Goal: Task Accomplishment & Management: Use online tool/utility

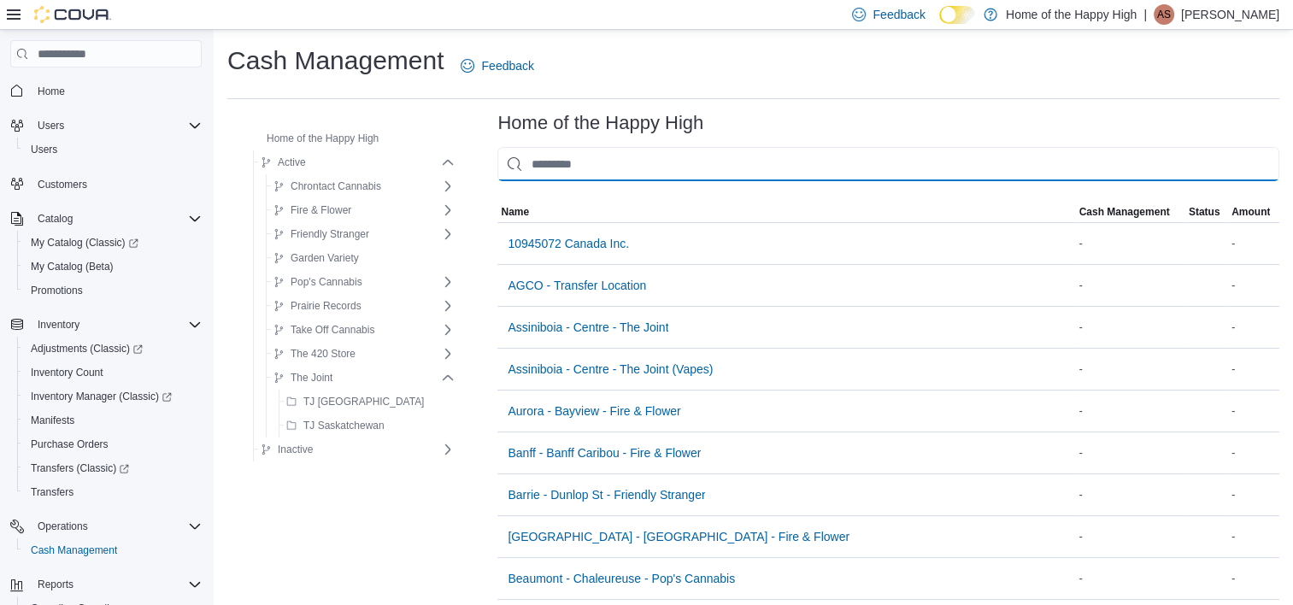
click at [533, 171] on input "This is a search bar. As you type, the results lower in the page will automatic…" at bounding box center [888, 164] width 782 height 34
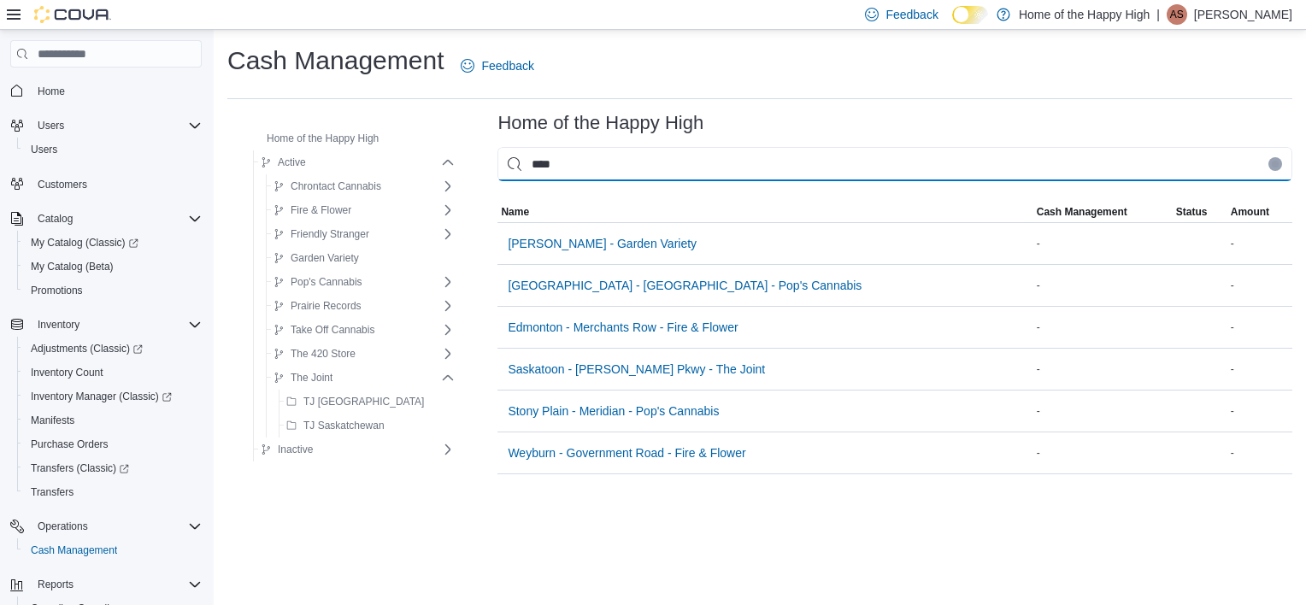
type input "*****"
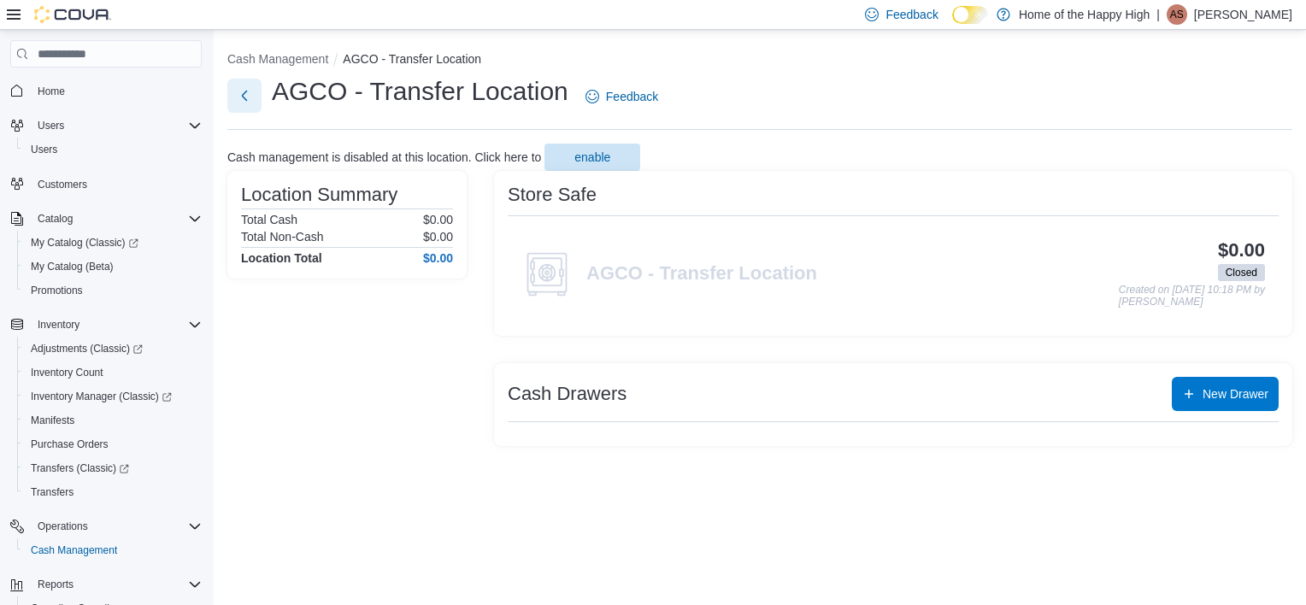
click at [239, 99] on button "Next" at bounding box center [244, 96] width 34 height 34
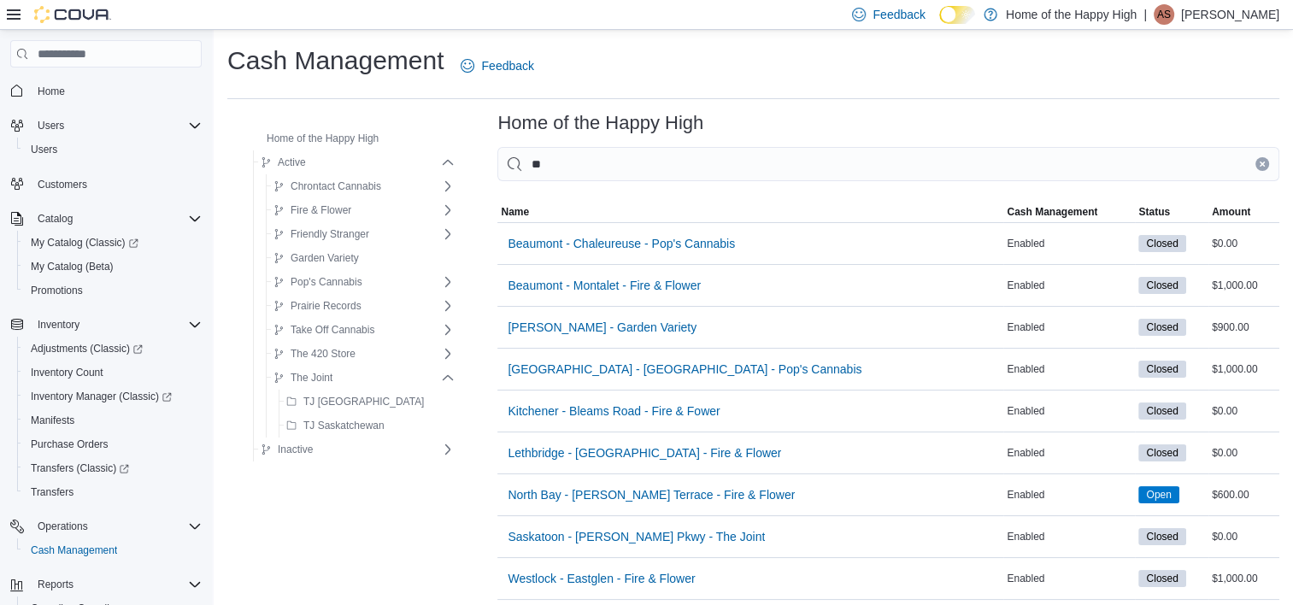
type input "*"
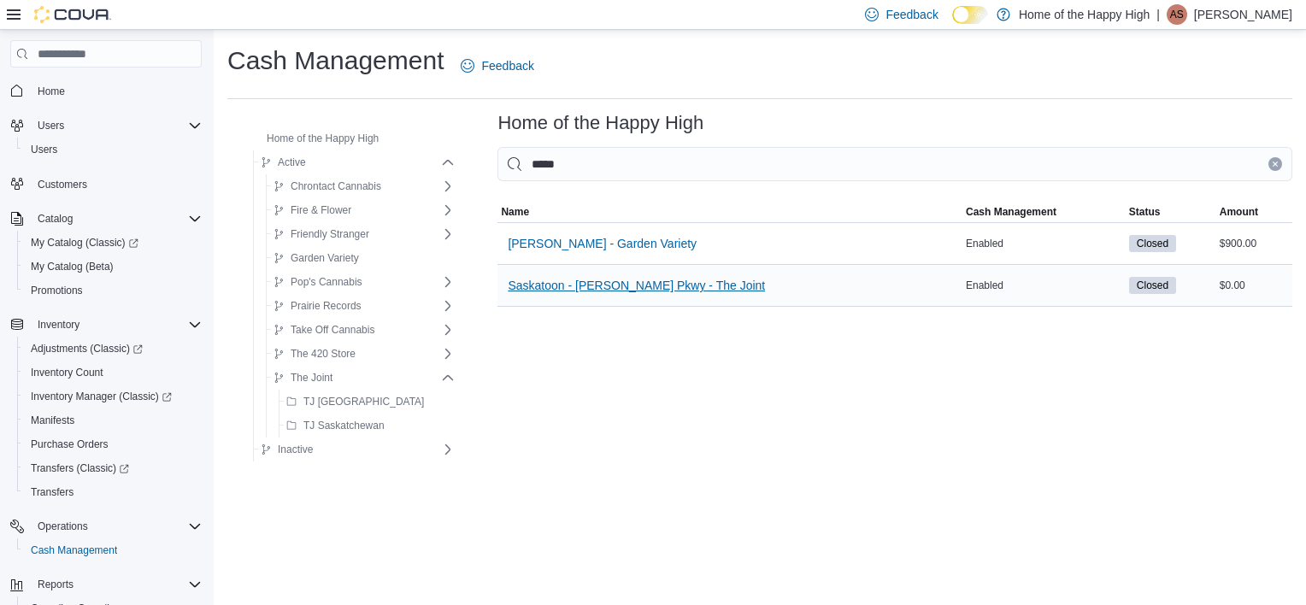
type input "*****"
click at [556, 281] on span "Saskatoon - [PERSON_NAME] Pkwy - The Joint" at bounding box center [636, 285] width 257 height 17
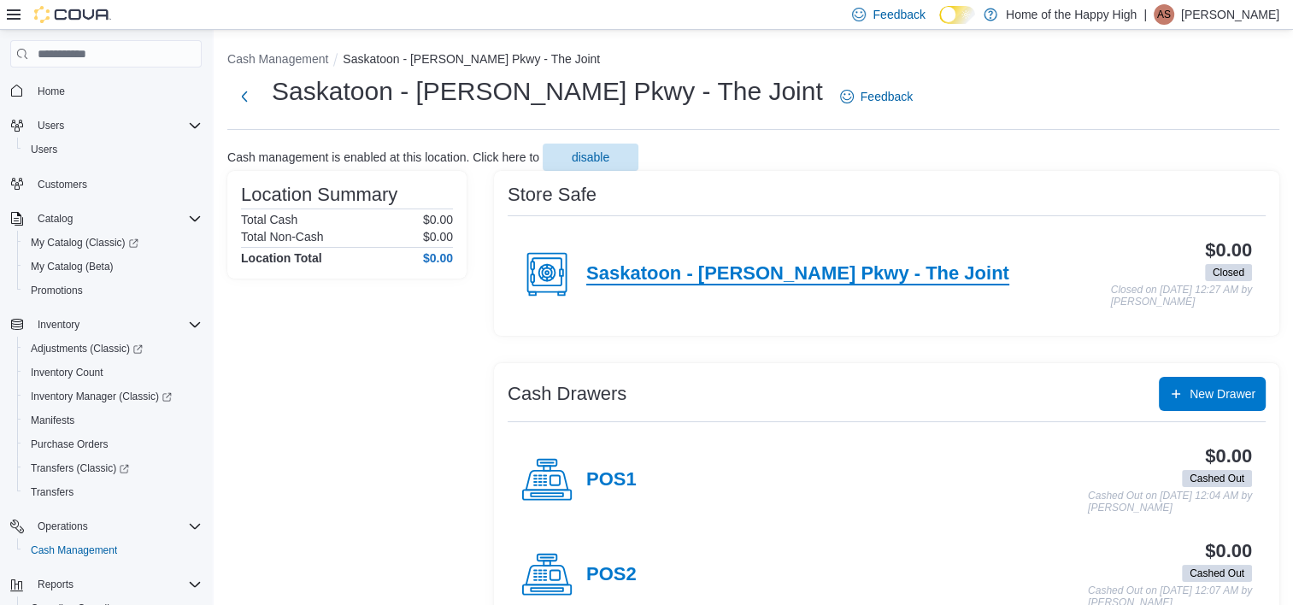
click at [648, 266] on h4 "Saskatoon - [PERSON_NAME] Pkwy - The Joint" at bounding box center [797, 274] width 423 height 22
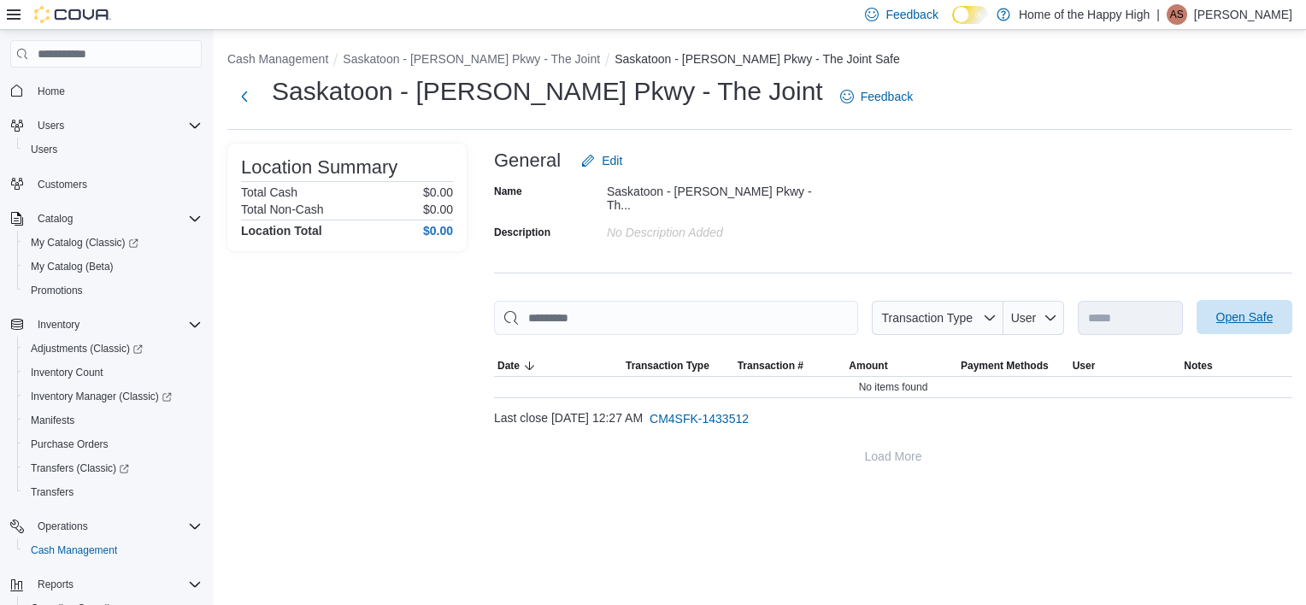
click at [1211, 301] on span "Open Safe" at bounding box center [1243, 317] width 75 height 34
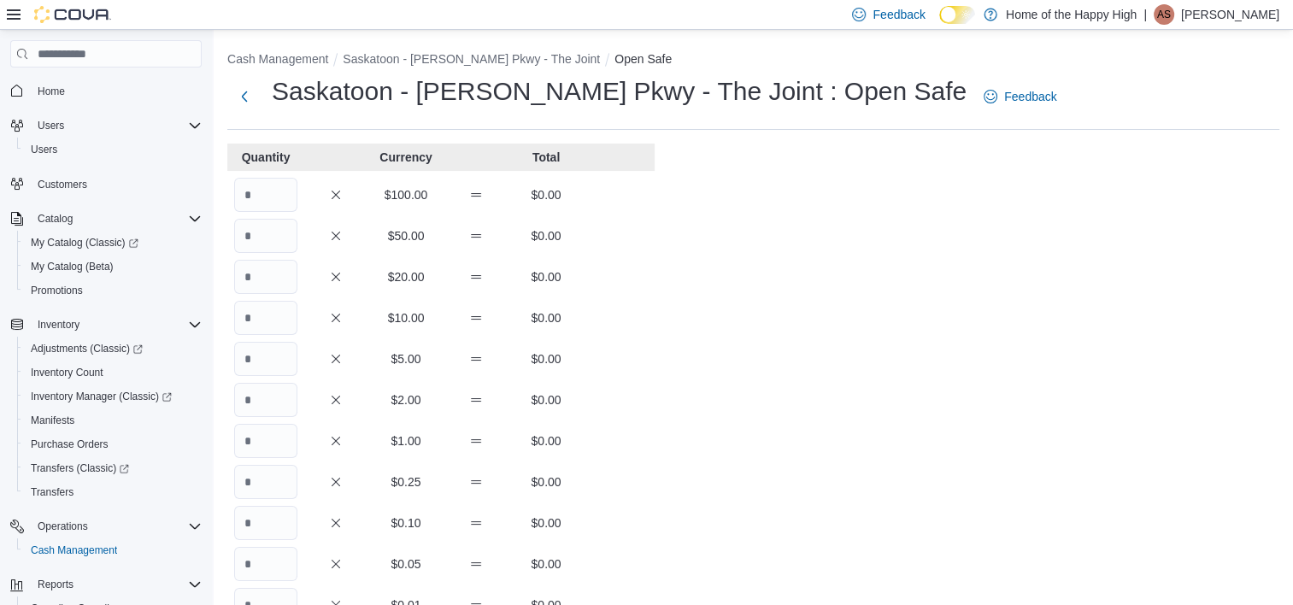
scroll to position [21, 0]
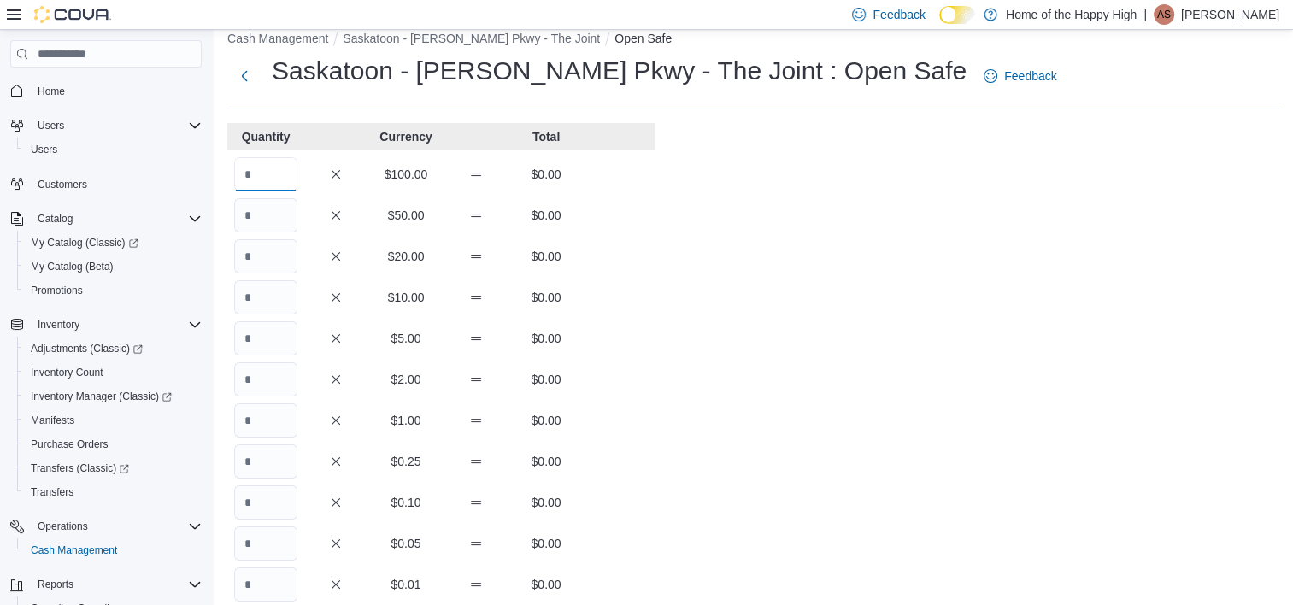
click at [280, 188] on input "Quantity" at bounding box center [265, 174] width 63 height 34
type input "*"
click at [263, 215] on input "Quantity" at bounding box center [265, 215] width 63 height 34
click at [269, 189] on input "*" at bounding box center [265, 174] width 63 height 34
click at [263, 212] on input "Quantity" at bounding box center [265, 215] width 63 height 34
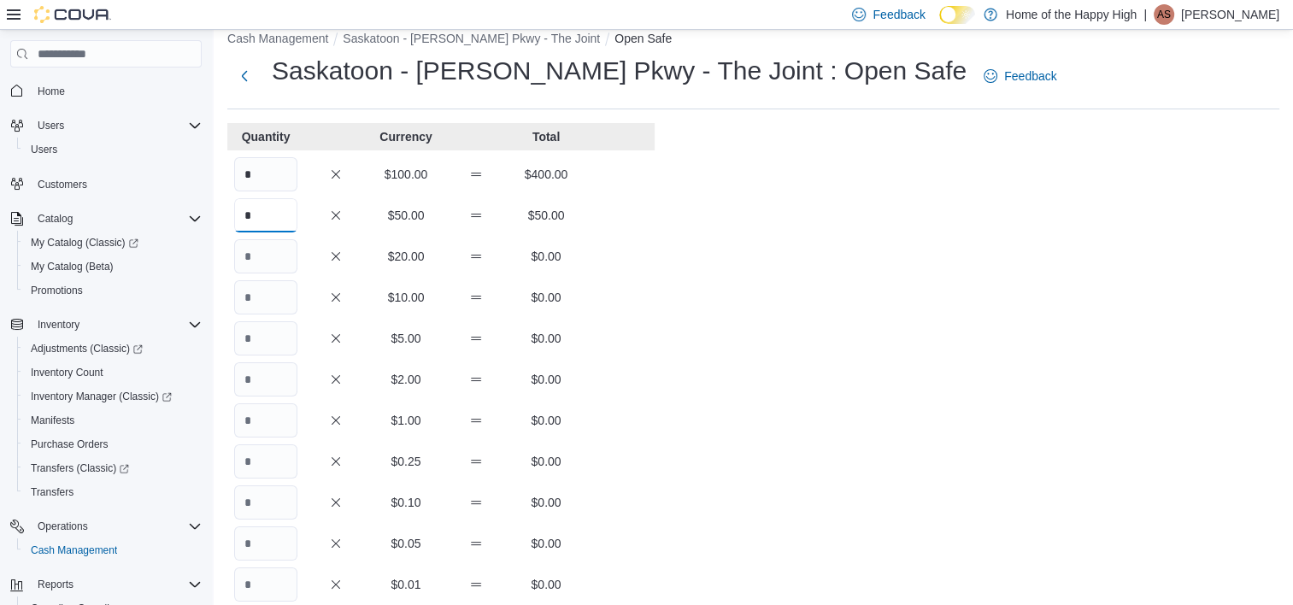
type input "*"
click at [256, 253] on input "Quantity" at bounding box center [265, 256] width 63 height 34
type input "**"
click at [267, 302] on input "Quantity" at bounding box center [265, 297] width 63 height 34
type input "**"
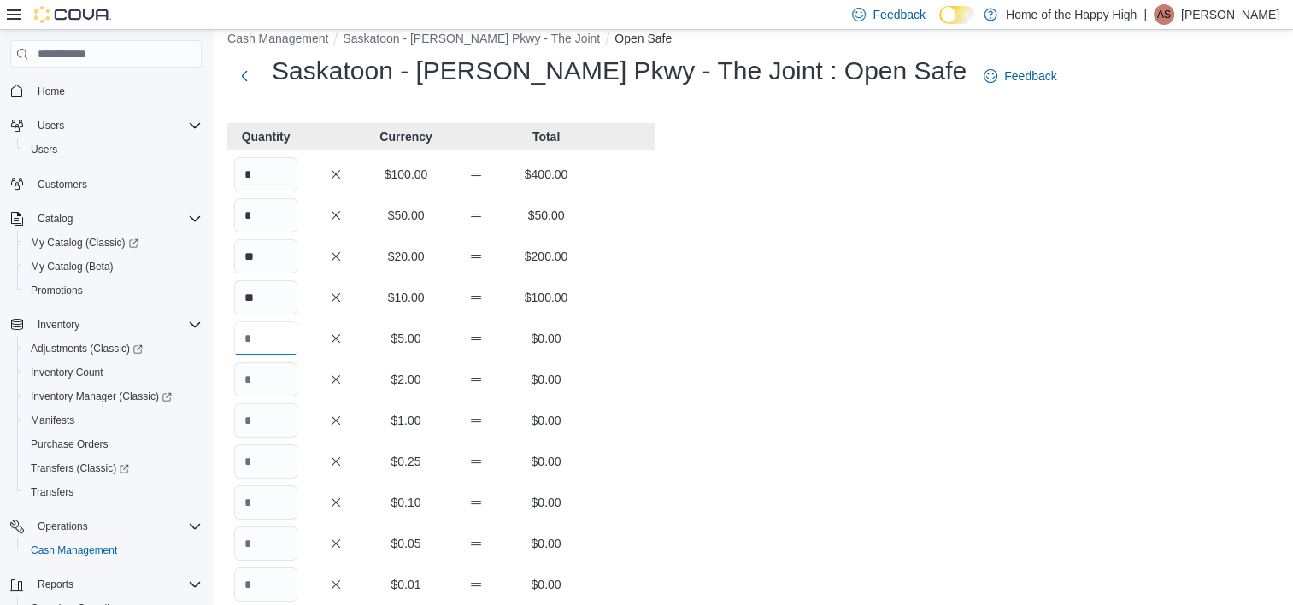
click at [269, 336] on input "Quantity" at bounding box center [265, 338] width 63 height 34
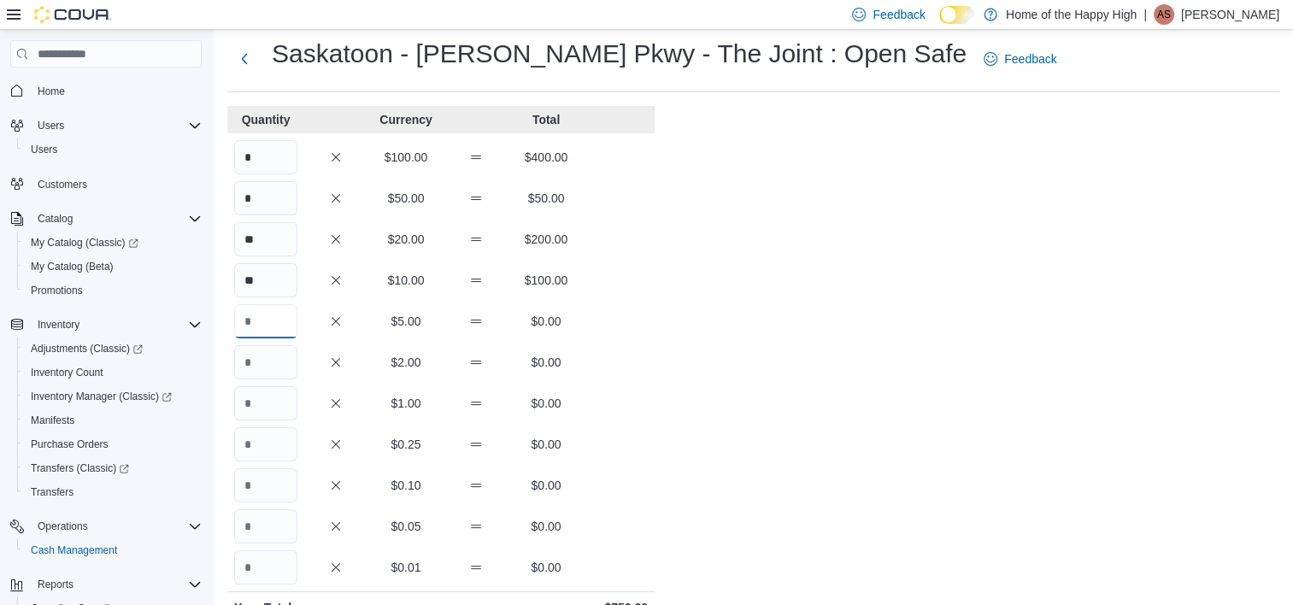
scroll to position [38, 0]
click at [273, 320] on input "Quantity" at bounding box center [265, 321] width 63 height 34
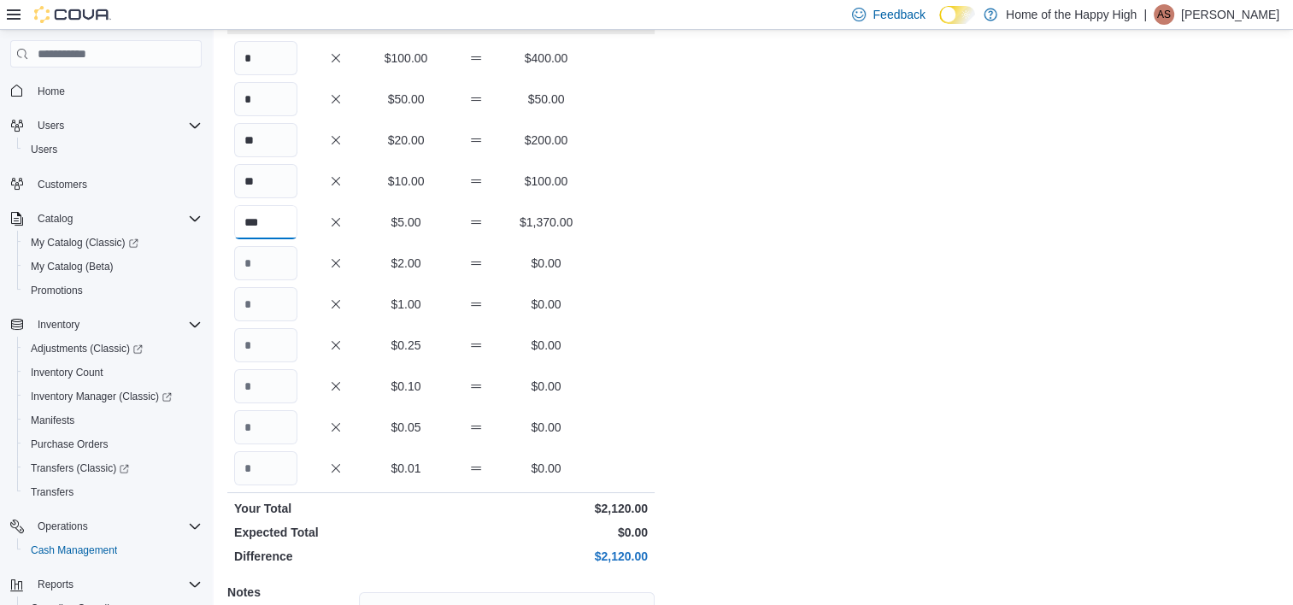
scroll to position [137, 0]
type input "***"
click at [263, 253] on input "Quantity" at bounding box center [265, 263] width 63 height 34
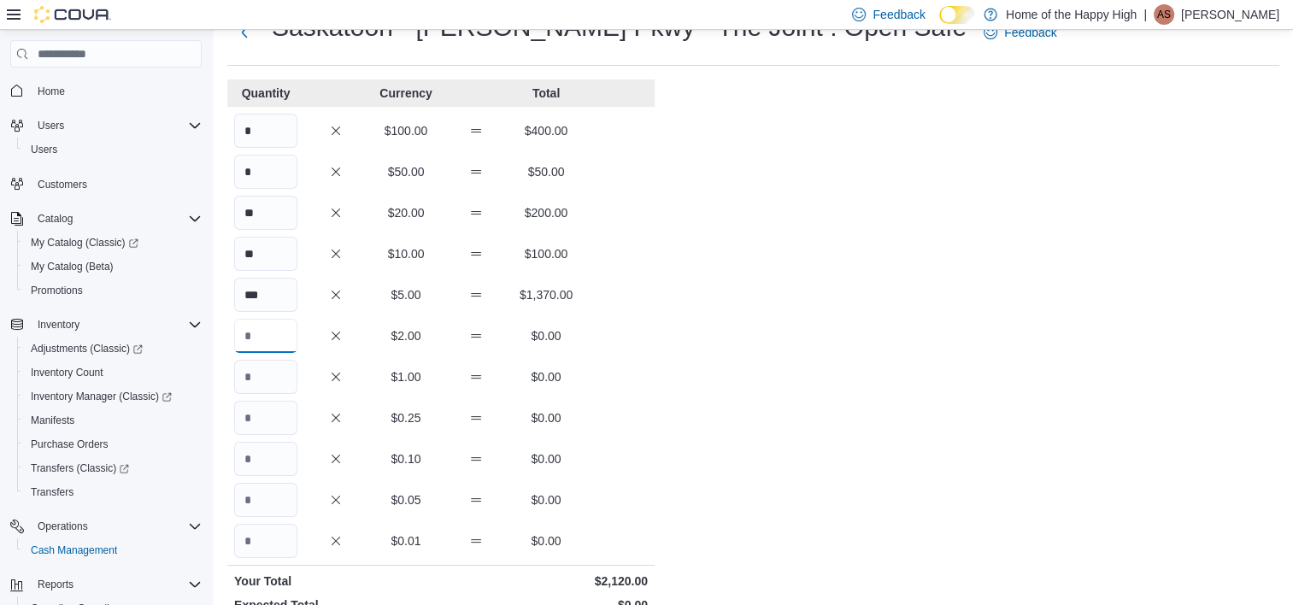
scroll to position [65, 0]
type input "*"
click at [261, 379] on input "Quantity" at bounding box center [265, 376] width 63 height 34
click at [256, 373] on input "Quantity" at bounding box center [265, 376] width 63 height 34
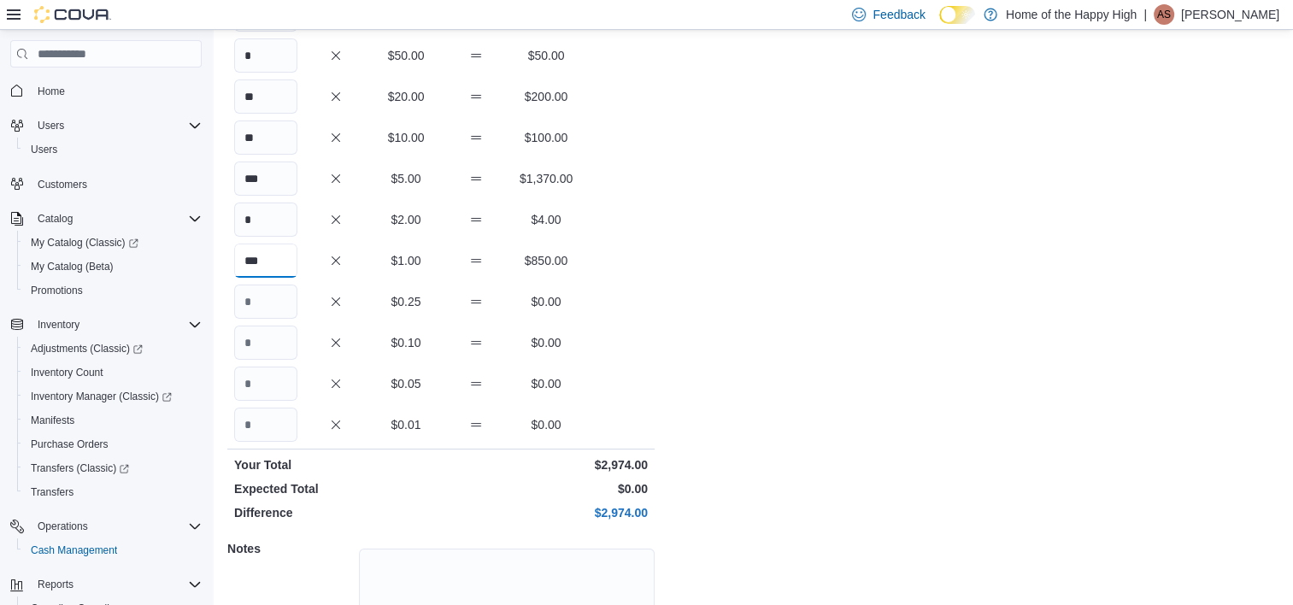
scroll to position [191, 0]
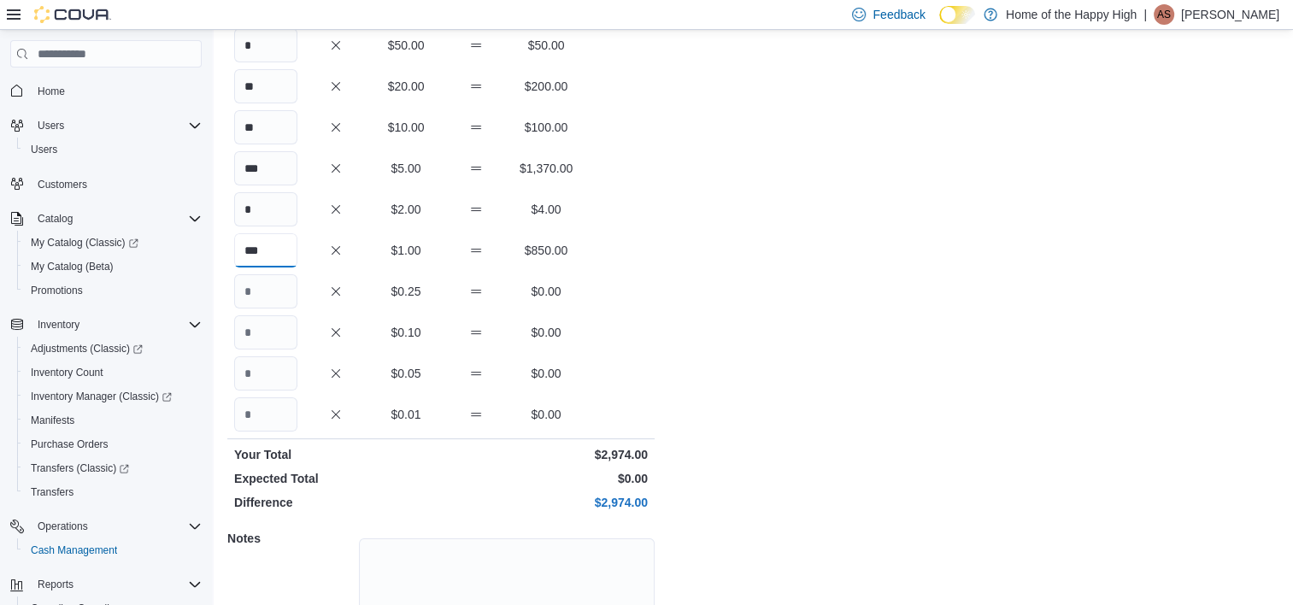
type input "***"
click at [267, 283] on input "Quantity" at bounding box center [265, 291] width 63 height 34
type input "****"
click at [270, 328] on input "Quantity" at bounding box center [265, 332] width 63 height 34
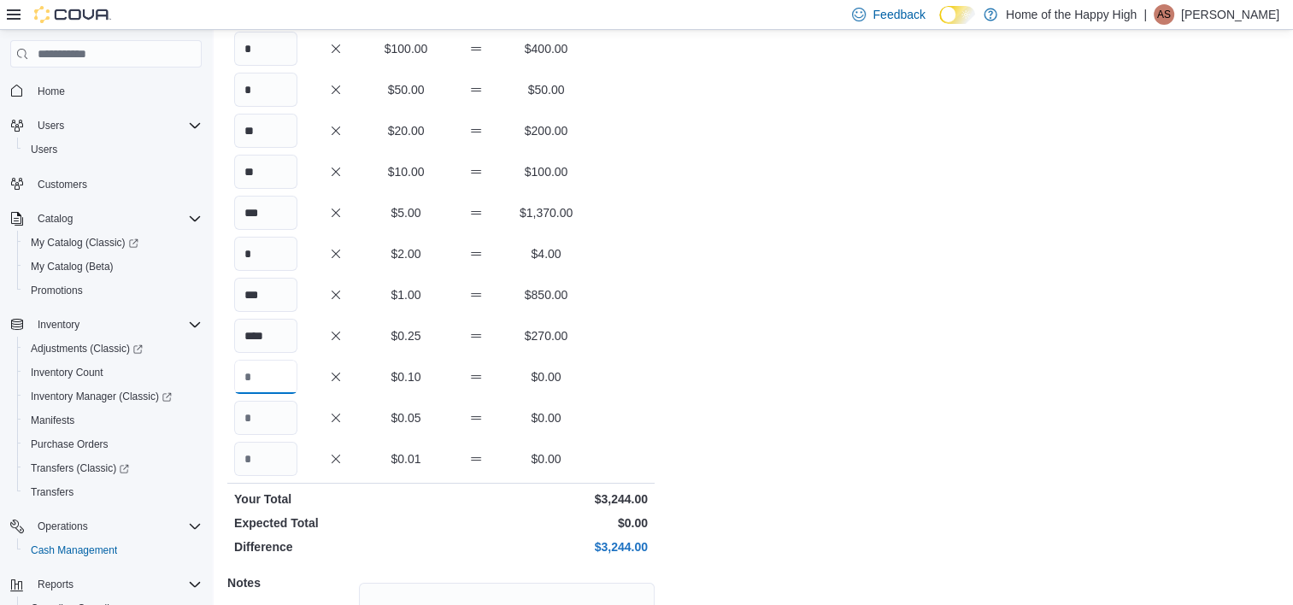
scroll to position [161, 0]
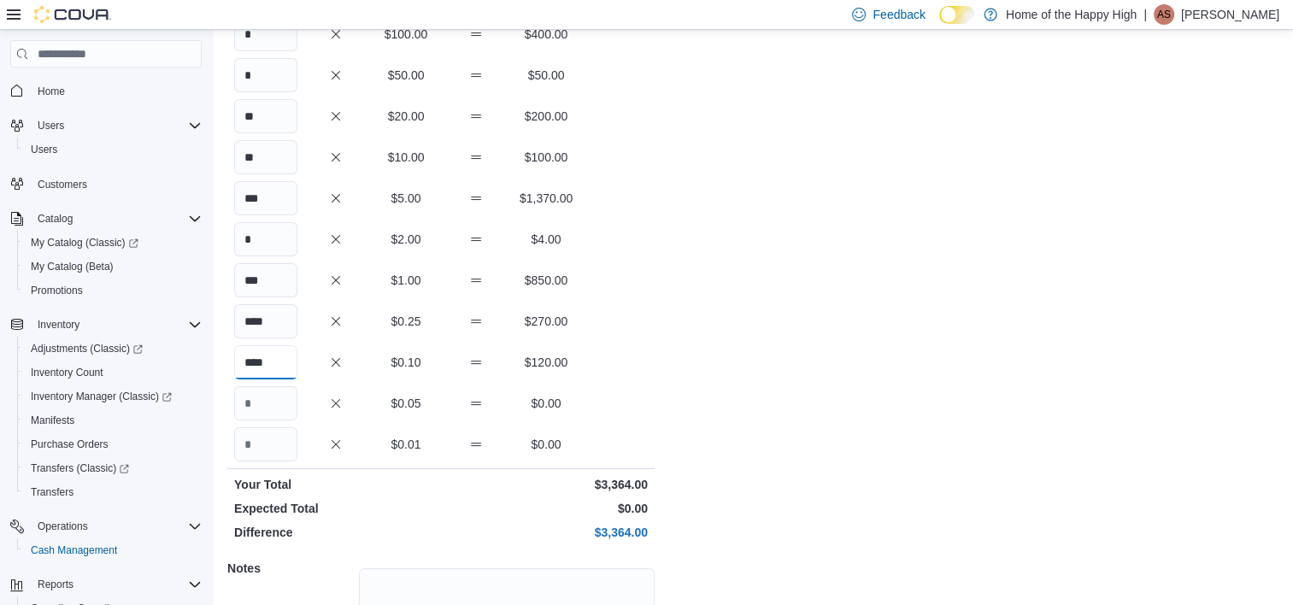
type input "****"
click at [263, 405] on input "Quantity" at bounding box center [265, 403] width 63 height 34
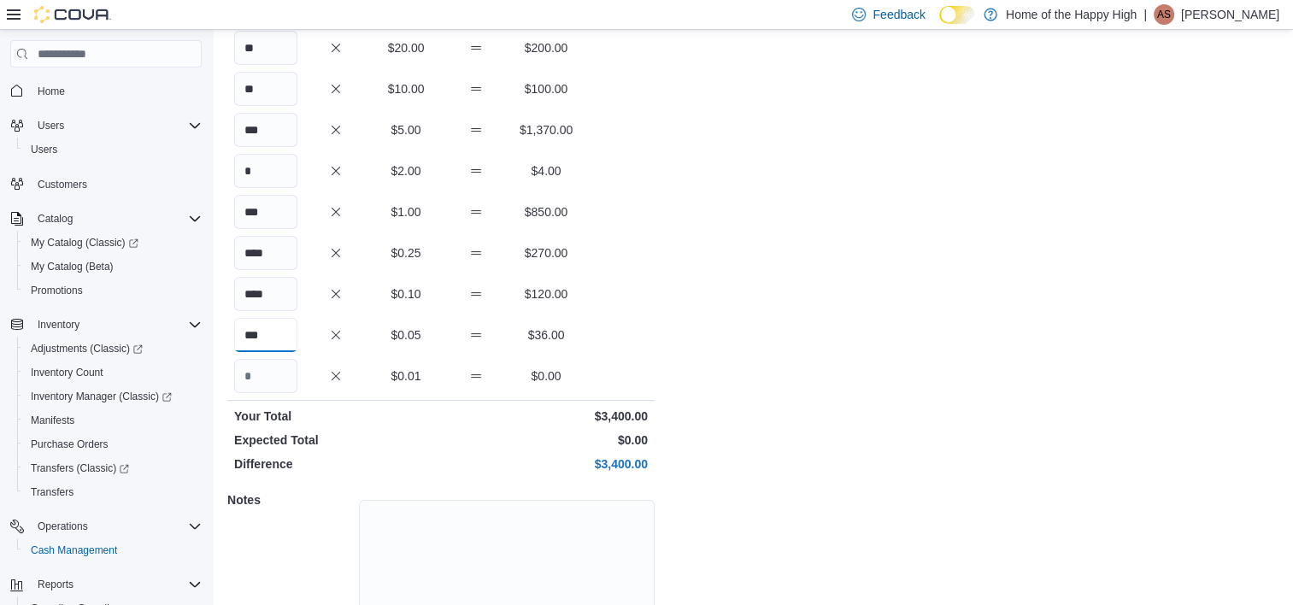
scroll to position [316, 0]
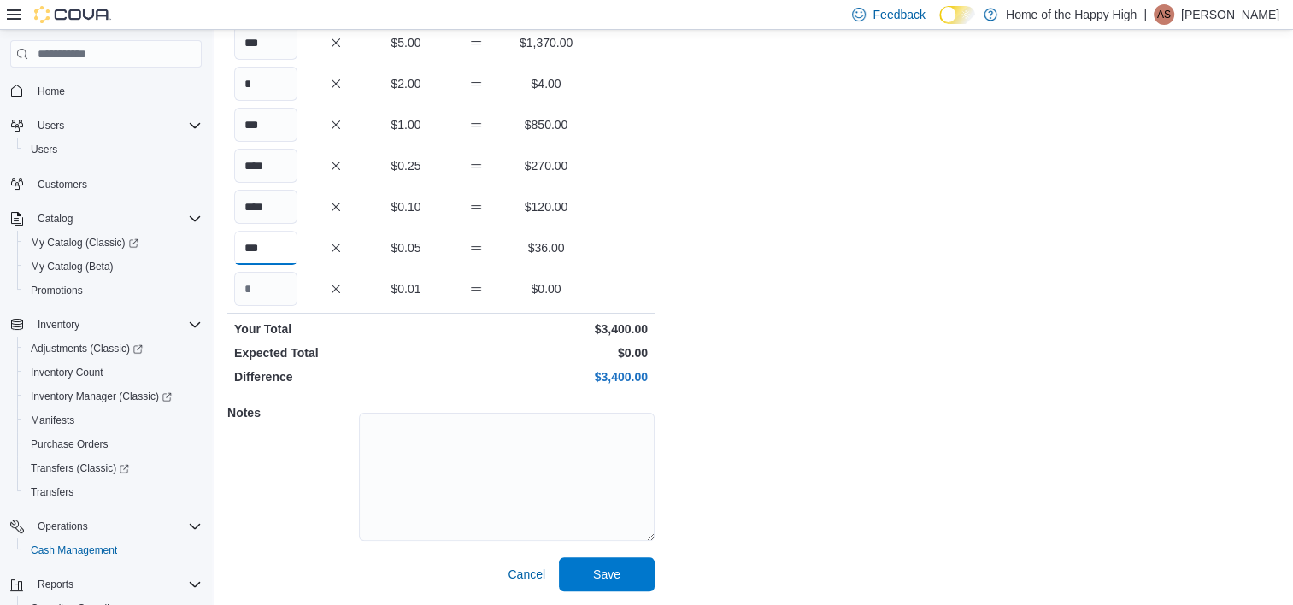
type input "***"
click at [876, 455] on div "Cash Management Saskatoon - Meadows Pkwy - The Joint Open Safe Saskatoon - Mead…" at bounding box center [753, 159] width 1079 height 891
click at [621, 572] on span "Save" at bounding box center [606, 573] width 75 height 34
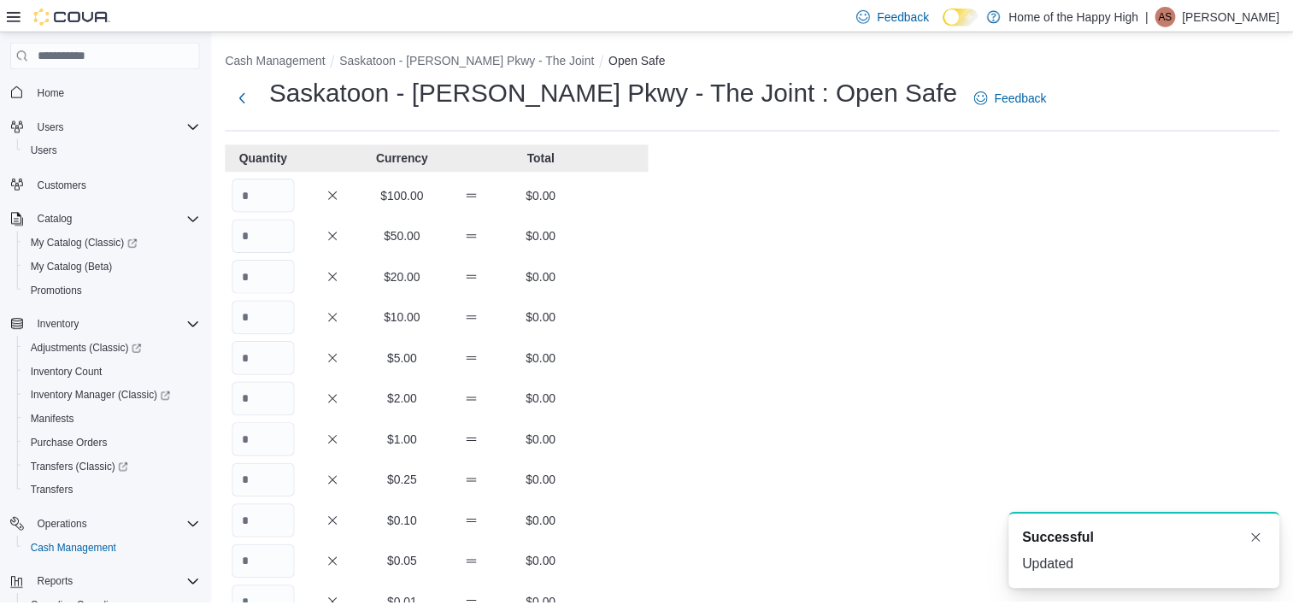
scroll to position [316, 0]
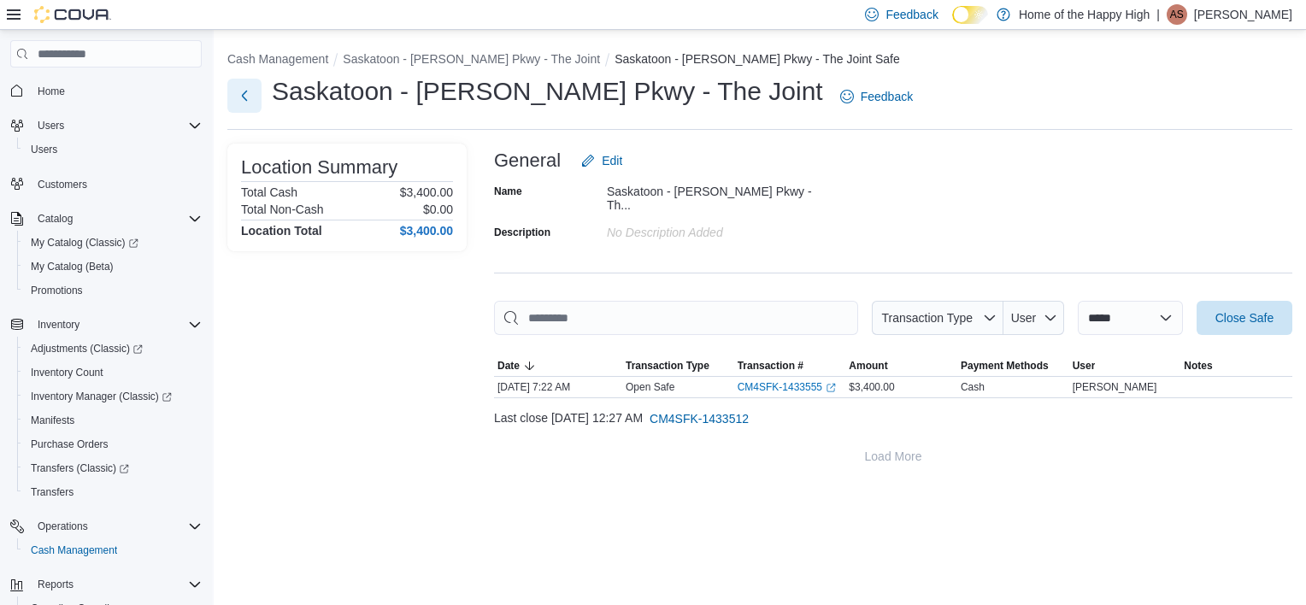
click at [253, 96] on button "Next" at bounding box center [244, 96] width 34 height 34
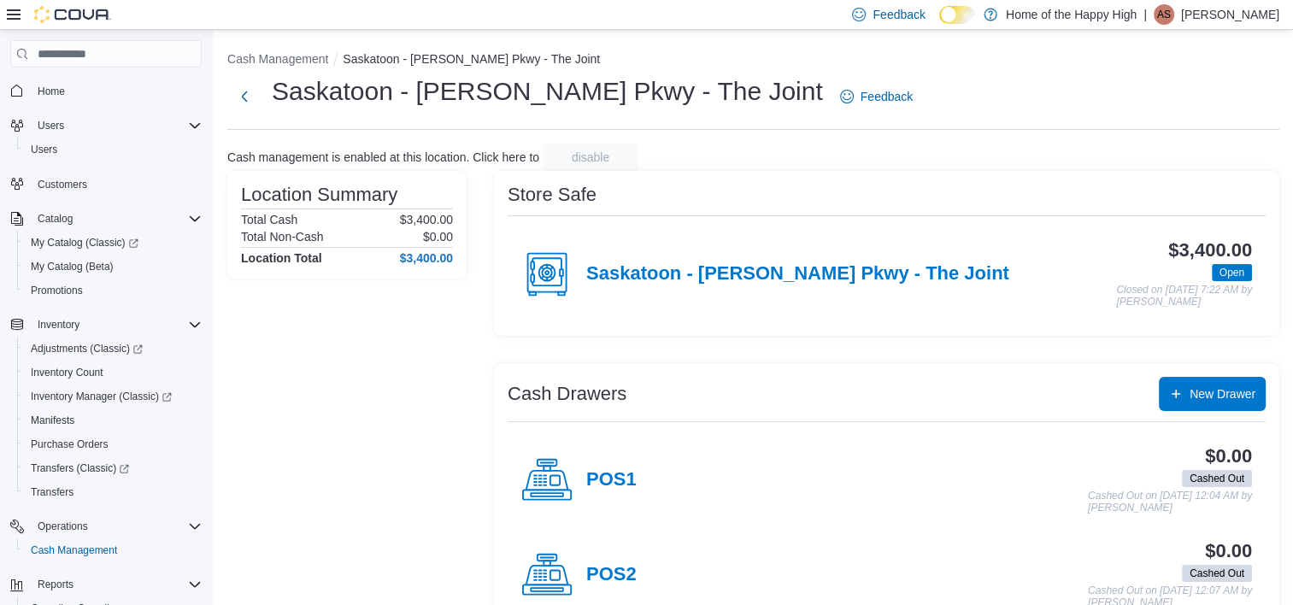
scroll to position [44, 0]
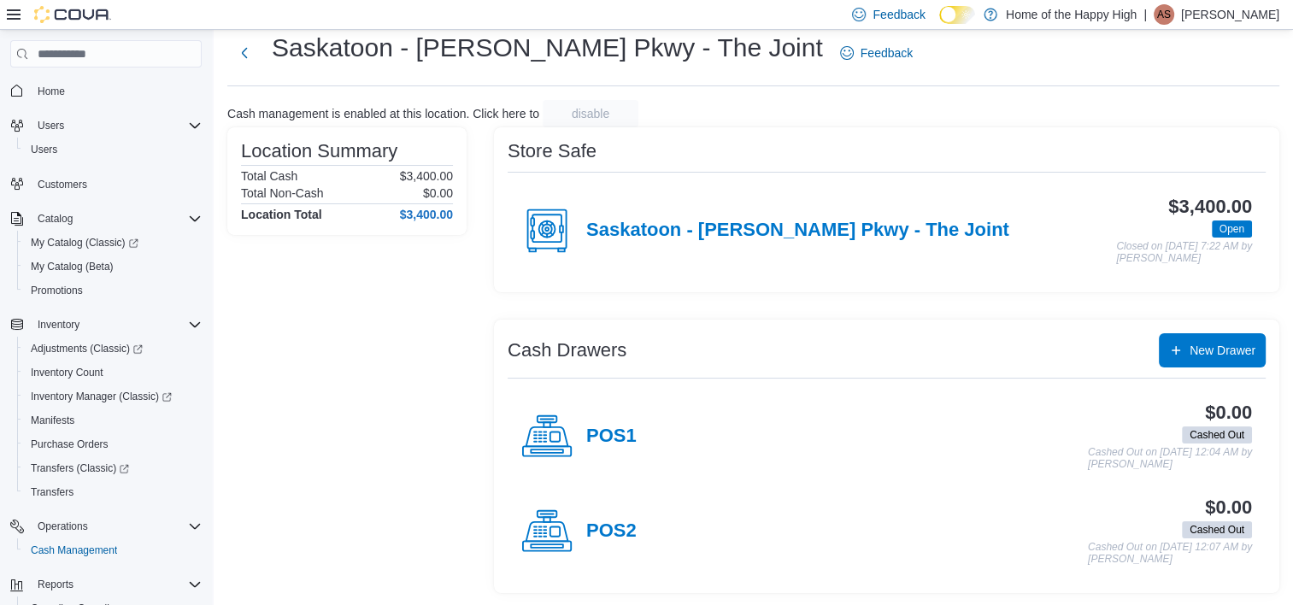
click at [714, 244] on div "Saskatoon - [PERSON_NAME] Pkwy - The Joint" at bounding box center [765, 230] width 488 height 51
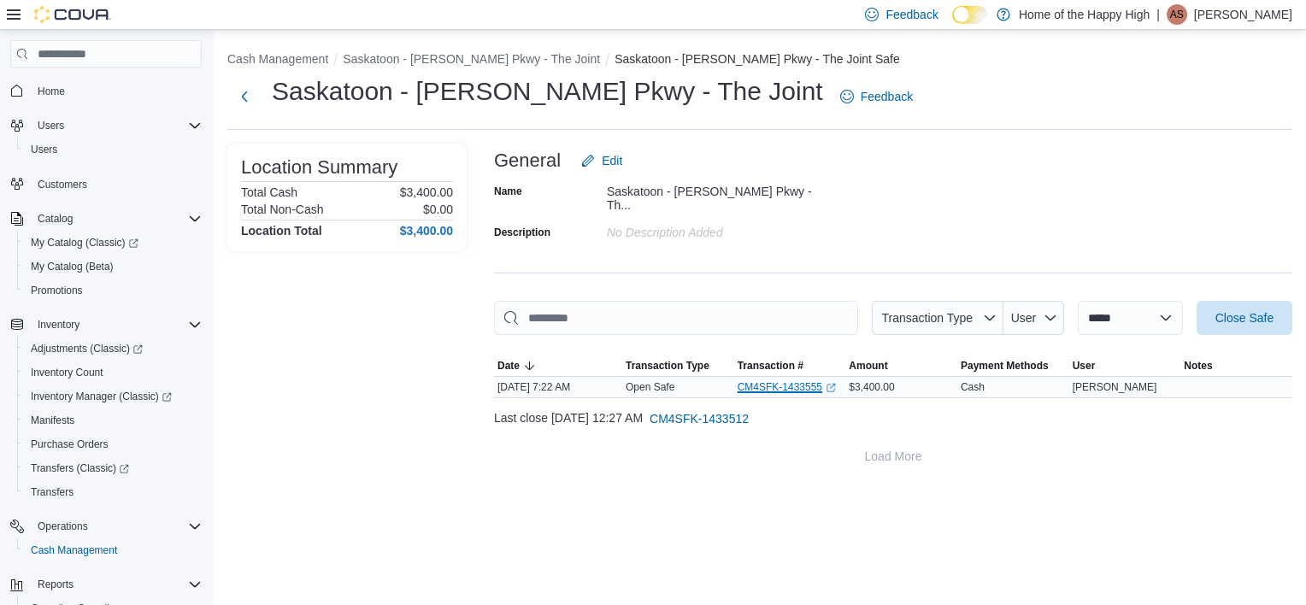
click at [790, 384] on link "CM4SFK-1433555 (opens in a new tab or window)" at bounding box center [786, 387] width 98 height 14
click at [246, 98] on button "Next" at bounding box center [244, 96] width 34 height 34
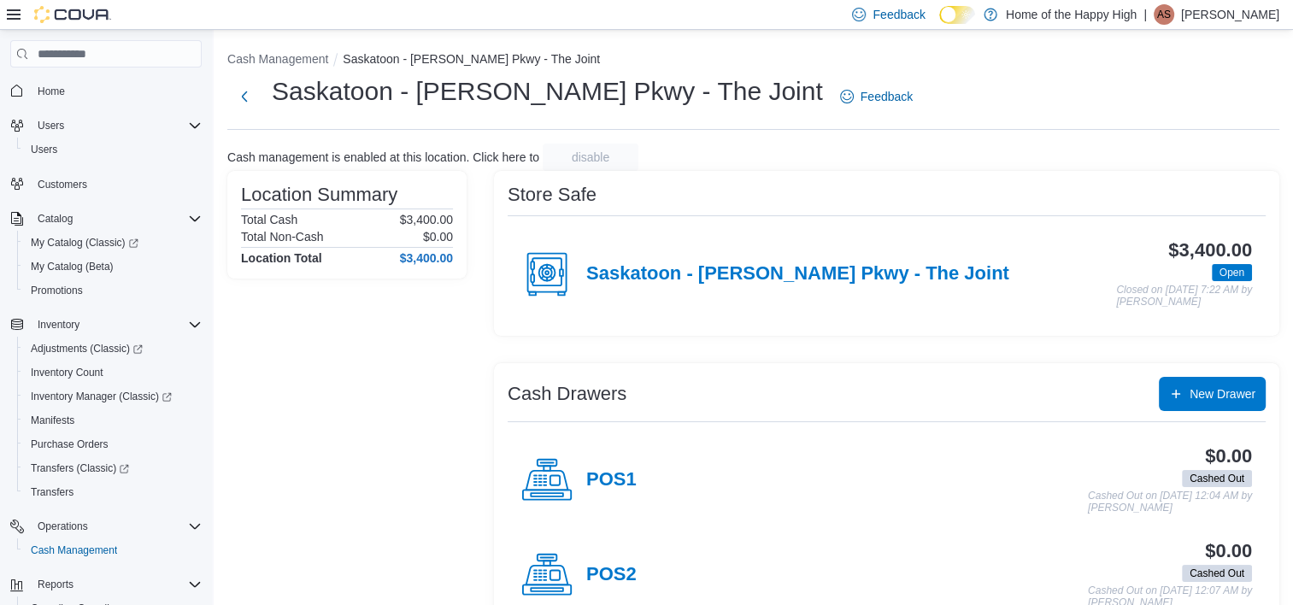
scroll to position [44, 0]
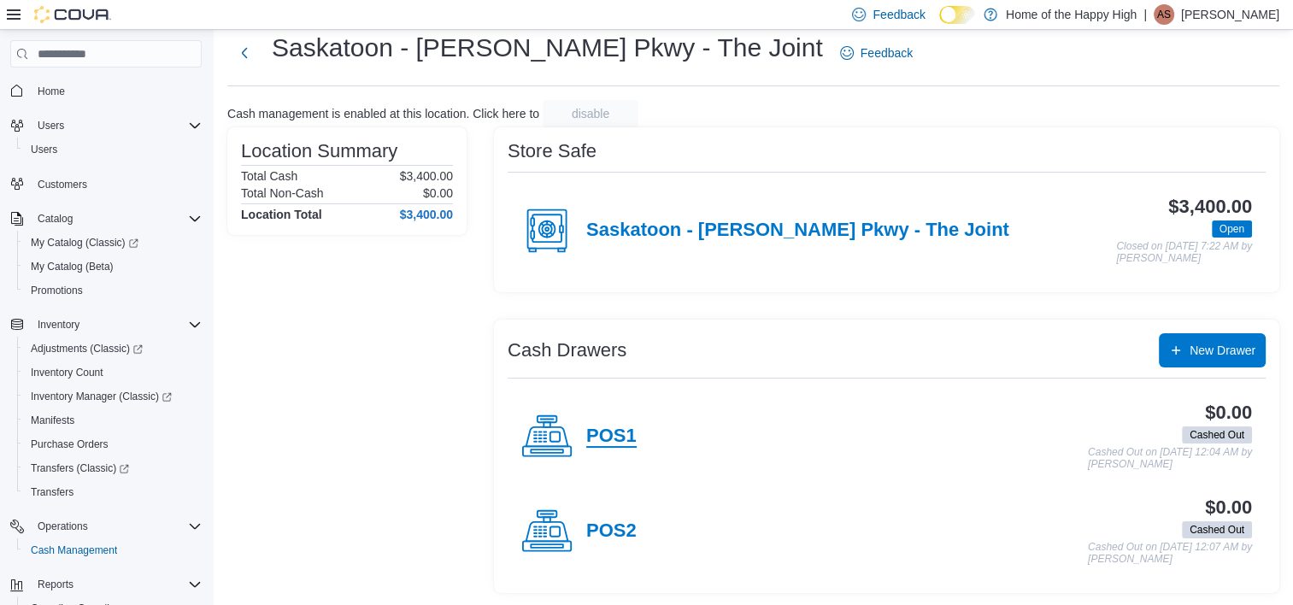
click at [600, 438] on h4 "POS1" at bounding box center [611, 436] width 50 height 22
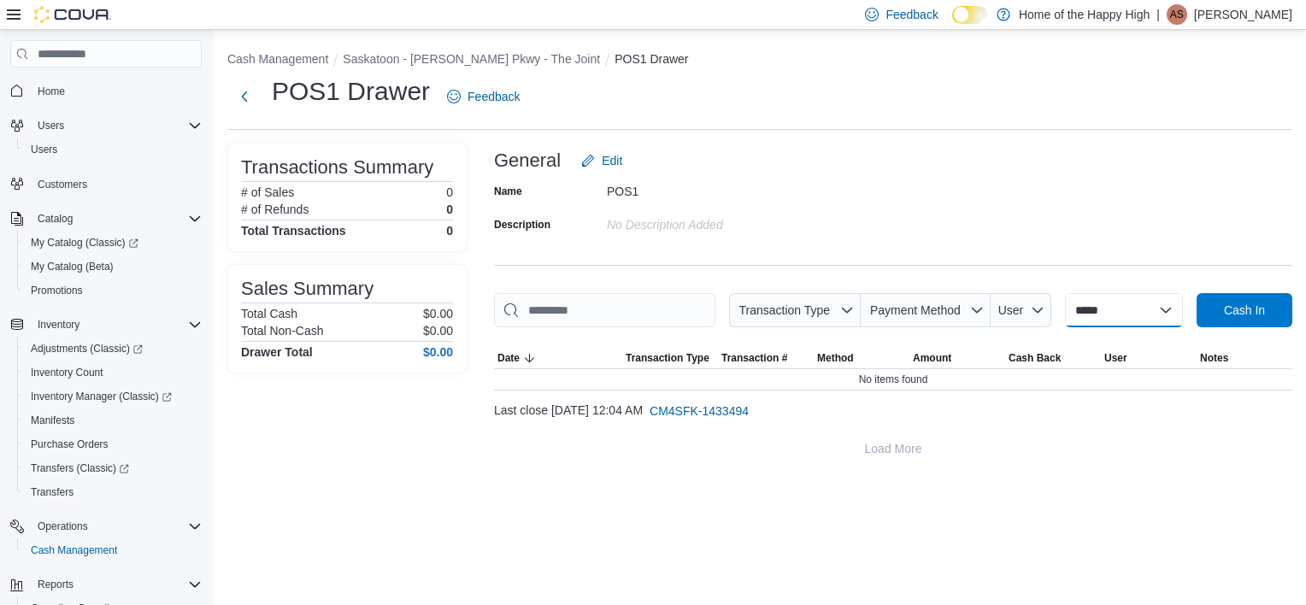
click at [1148, 318] on select "**********" at bounding box center [1124, 310] width 118 height 34
click at [1134, 319] on select "**********" at bounding box center [1124, 310] width 118 height 34
click at [1253, 303] on span "Cash In" at bounding box center [1244, 309] width 41 height 17
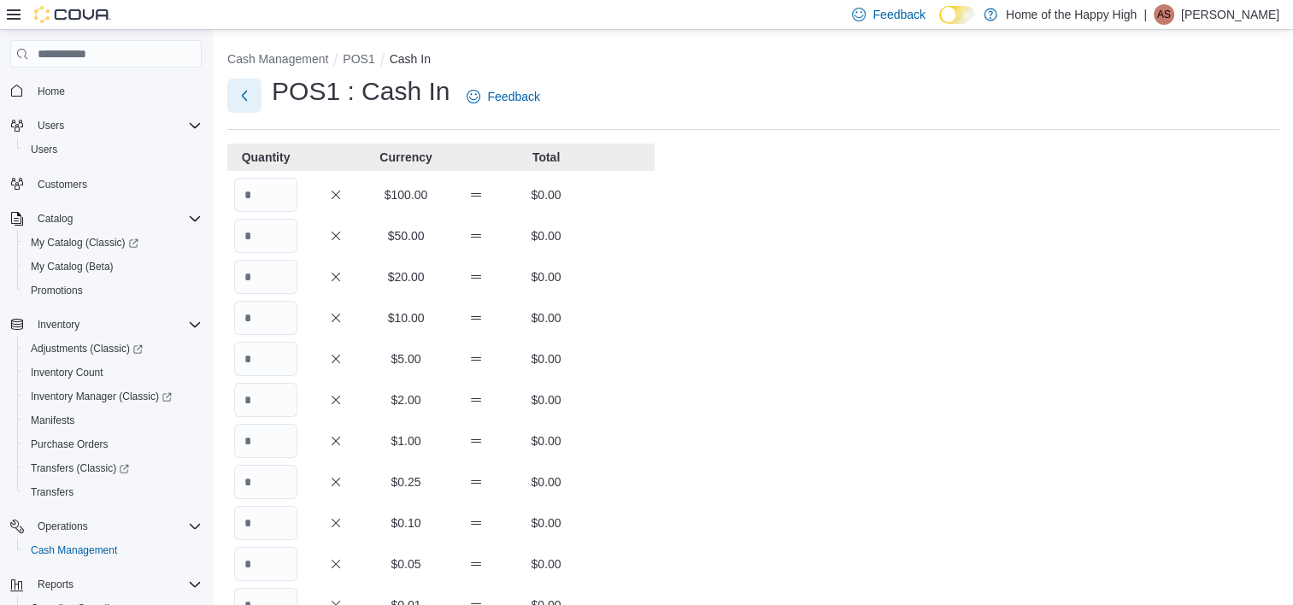
click at [239, 95] on button "Next" at bounding box center [244, 96] width 34 height 34
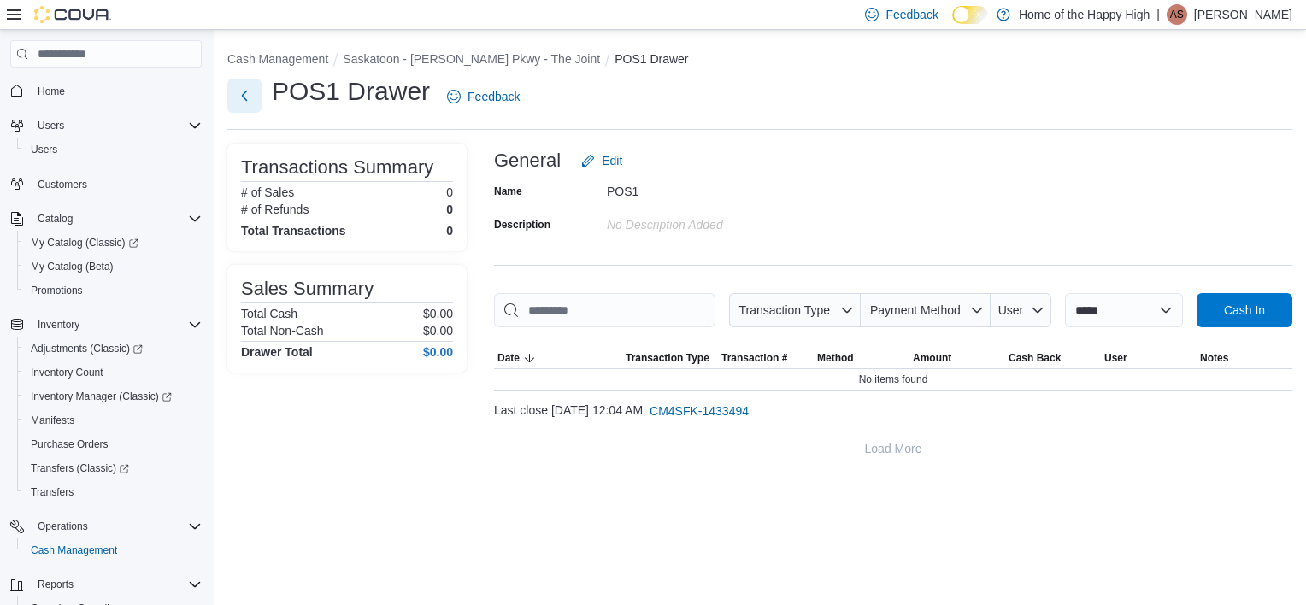
click at [241, 85] on button "Next" at bounding box center [244, 96] width 34 height 34
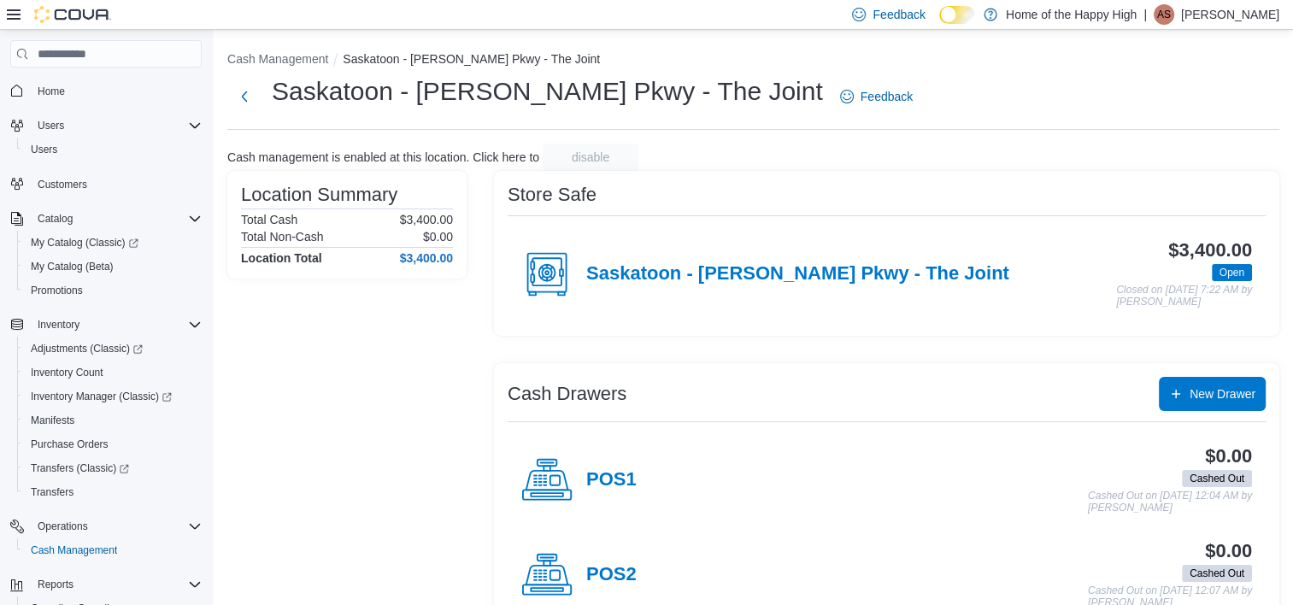
scroll to position [41, 0]
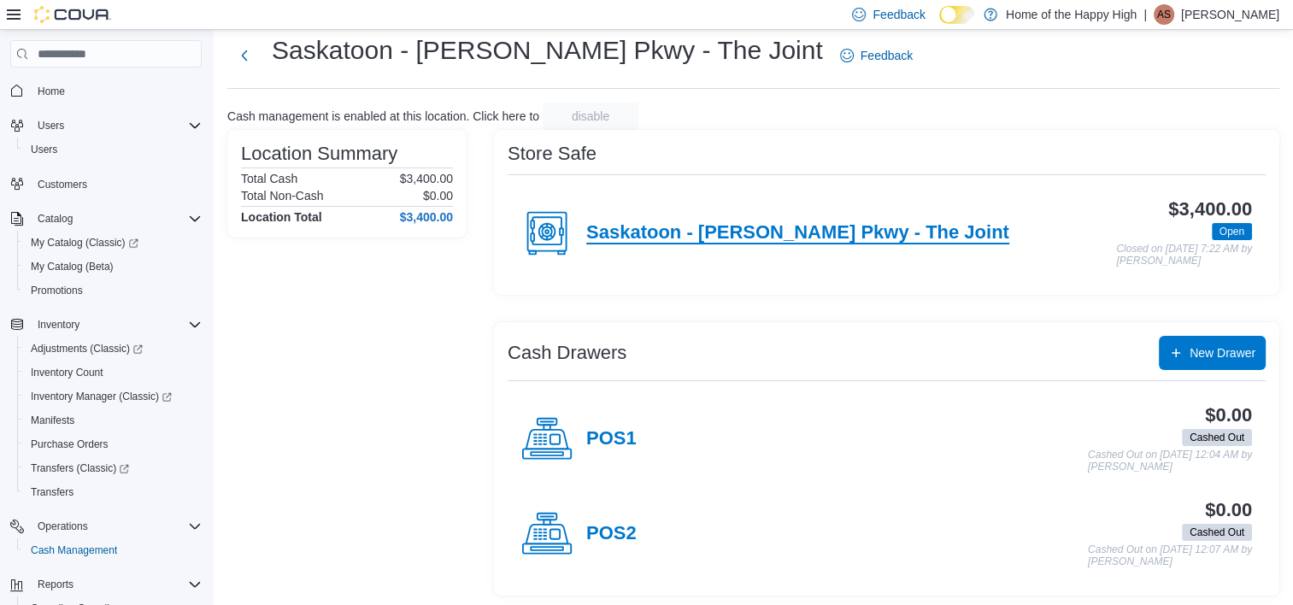
click at [748, 236] on h4 "Saskatoon - [PERSON_NAME] Pkwy - The Joint" at bounding box center [797, 233] width 423 height 22
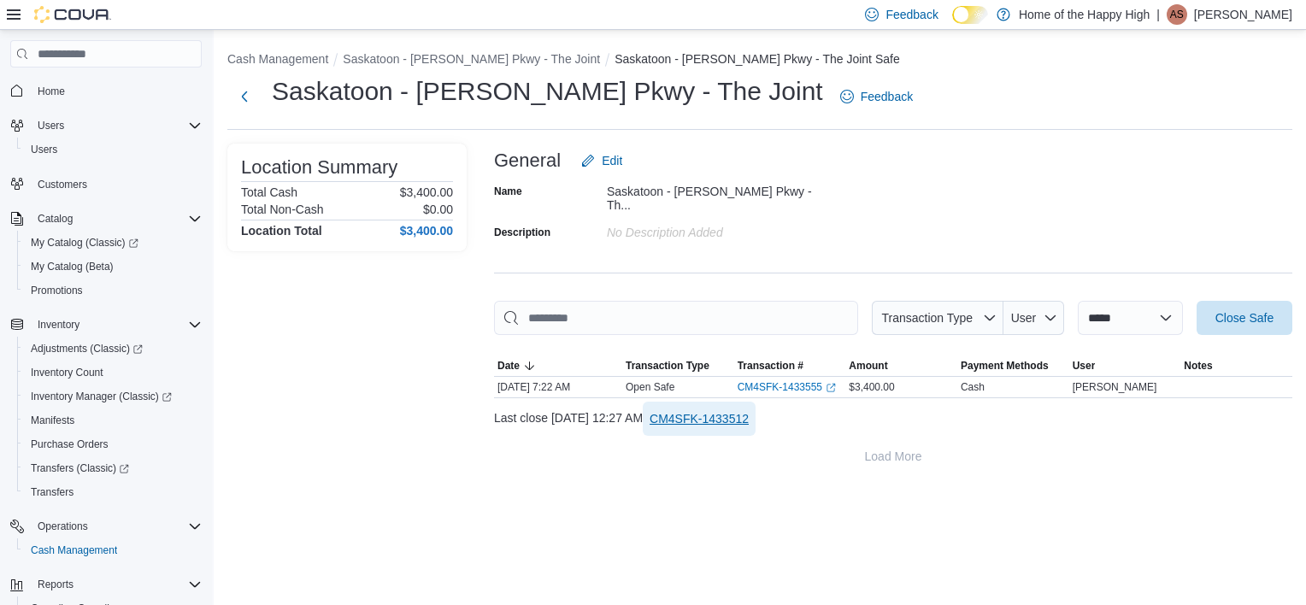
click at [748, 412] on span "CM4SFK-1433512" at bounding box center [698, 418] width 99 height 17
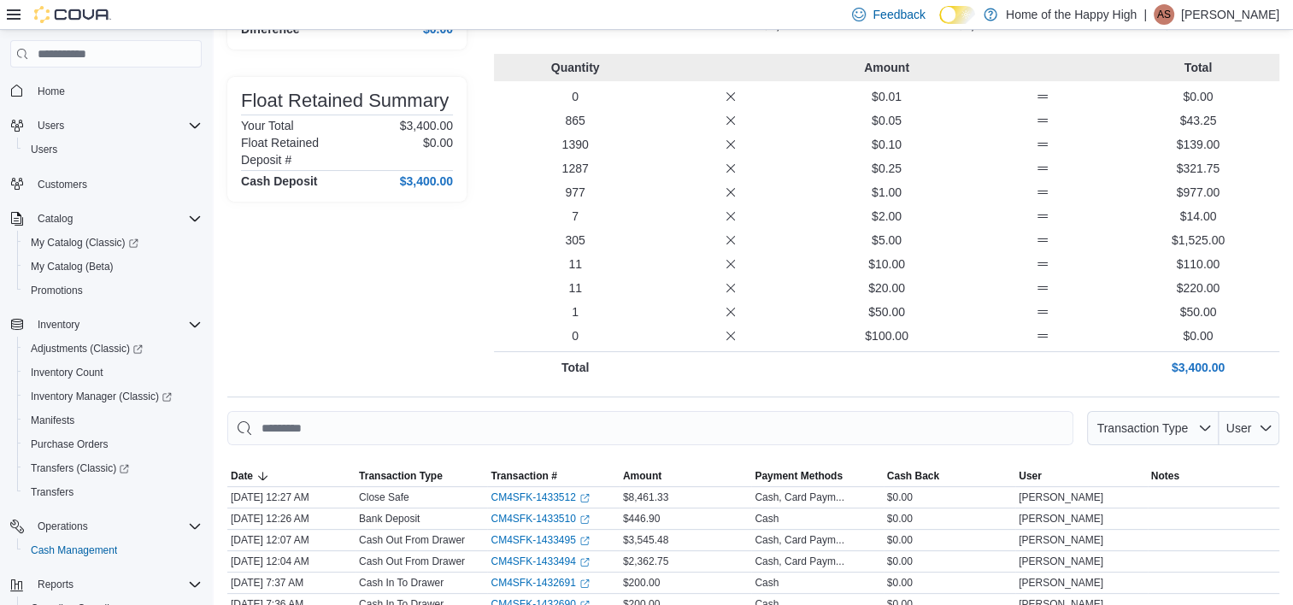
scroll to position [380, 0]
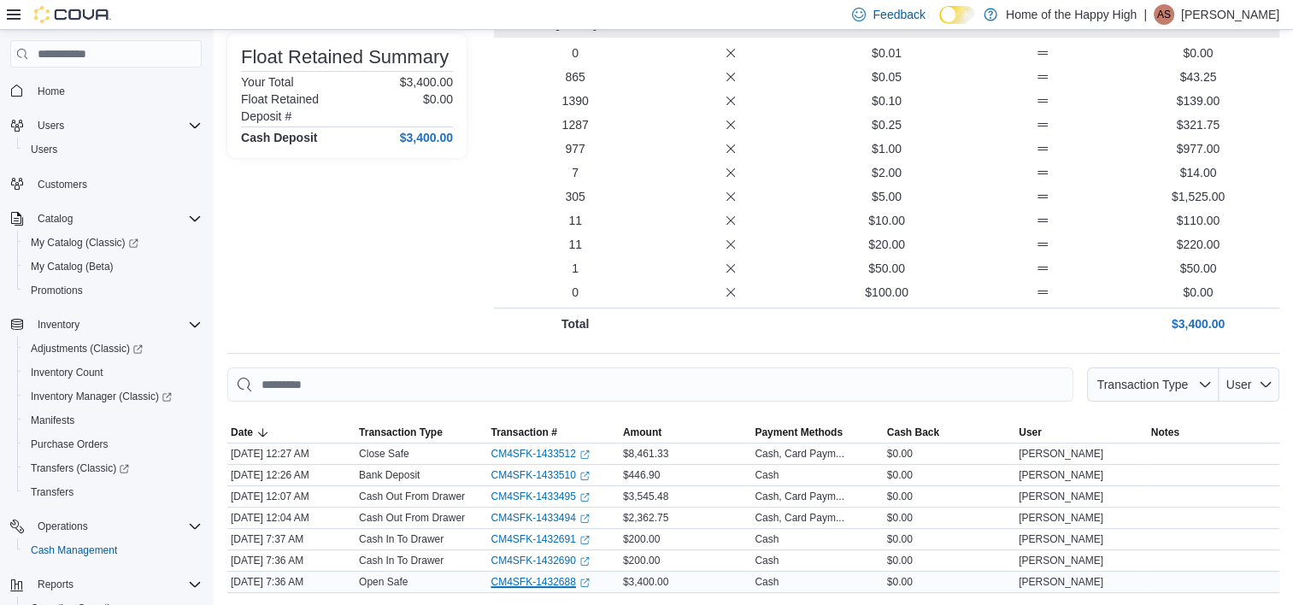
click at [506, 579] on link "CM4SFK-1432688 (opens in a new tab or window)" at bounding box center [539, 582] width 98 height 14
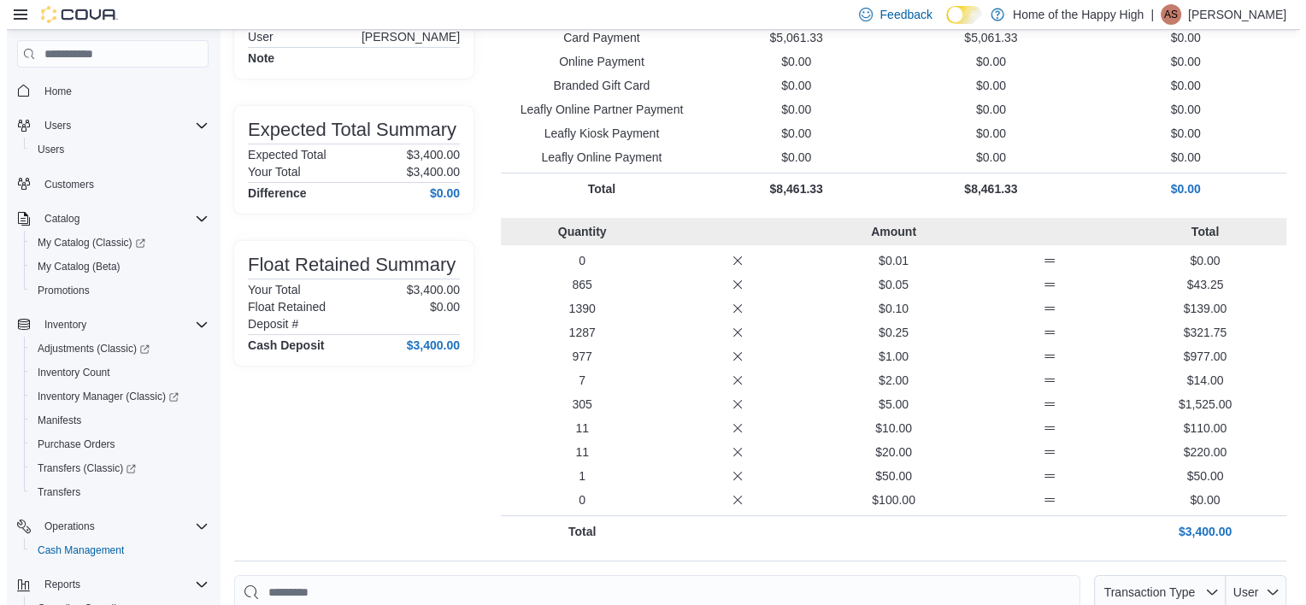
scroll to position [0, 0]
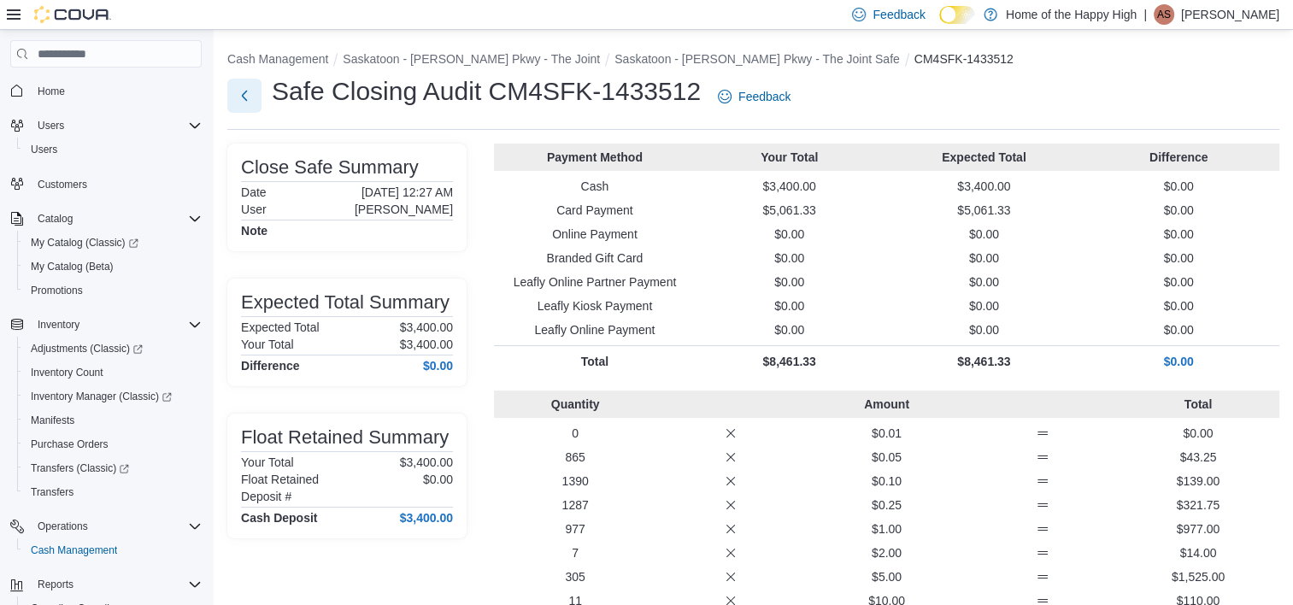
click at [248, 95] on button "Next" at bounding box center [244, 96] width 34 height 34
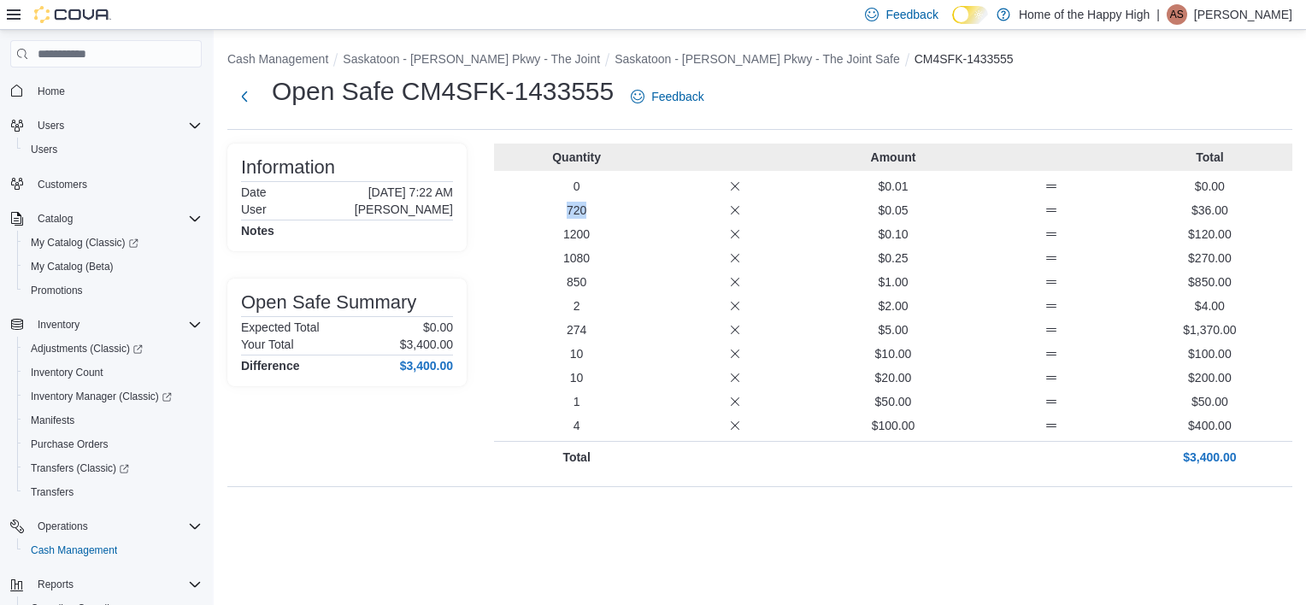
drag, startPoint x: 590, startPoint y: 208, endPoint x: 555, endPoint y: 208, distance: 35.9
click at [555, 208] on p "720" at bounding box center [576, 210] width 151 height 17
click at [247, 96] on button "Next" at bounding box center [244, 96] width 34 height 34
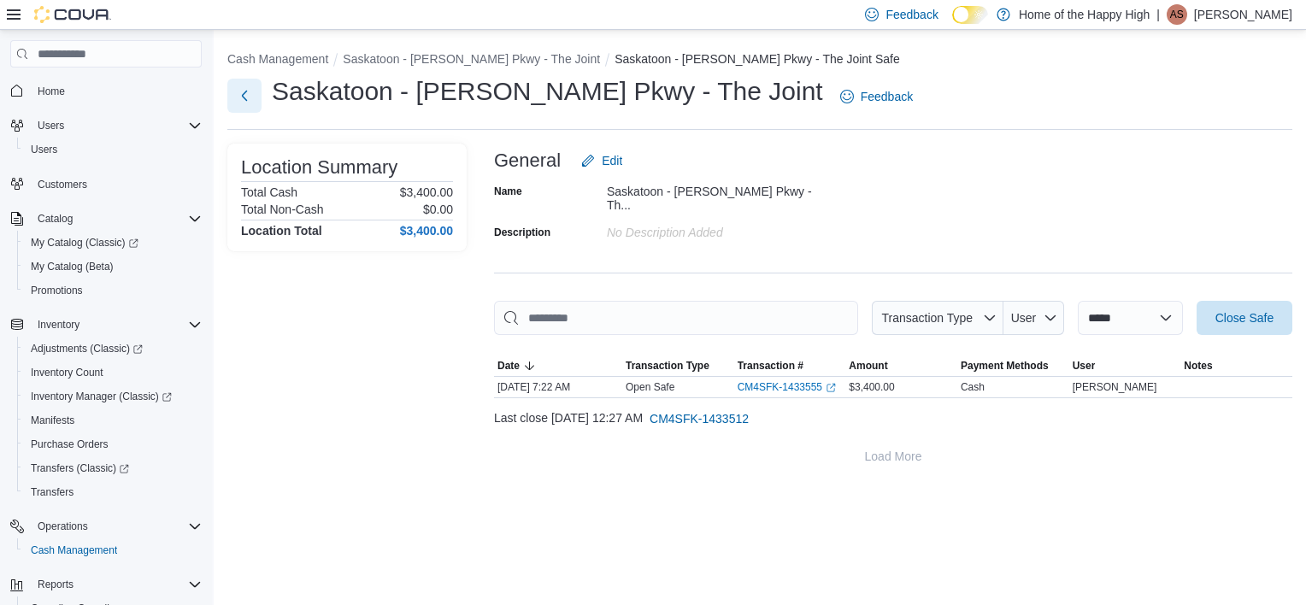
click at [249, 91] on button "Next" at bounding box center [244, 96] width 34 height 34
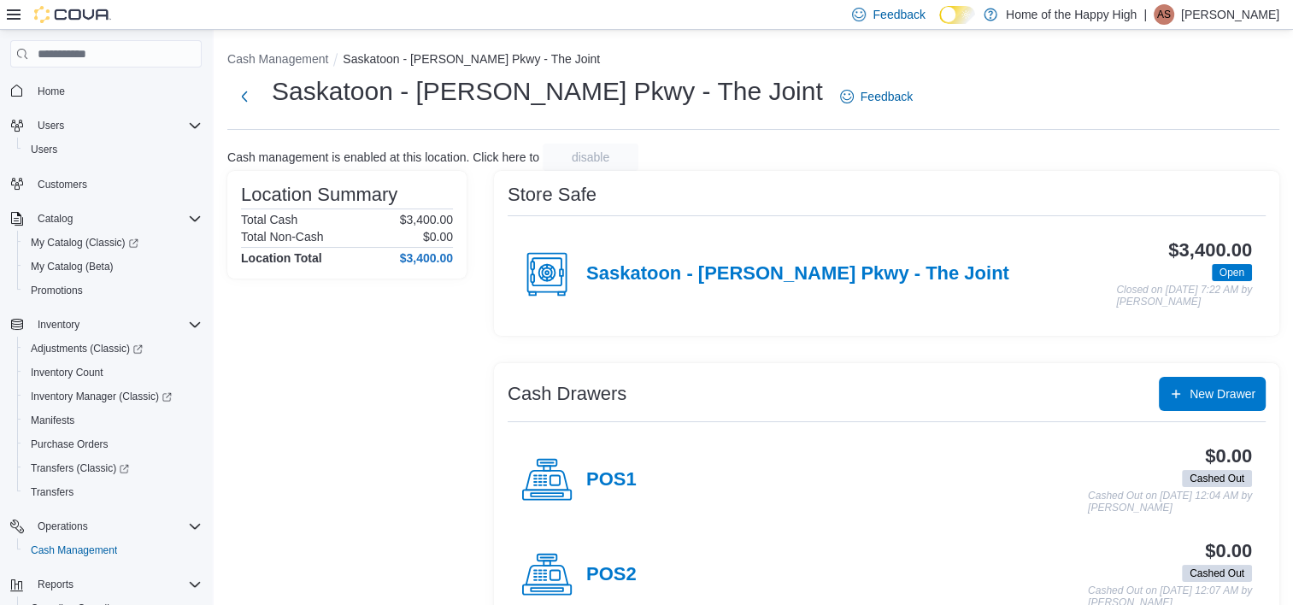
scroll to position [44, 0]
